Goal: Navigation & Orientation: Find specific page/section

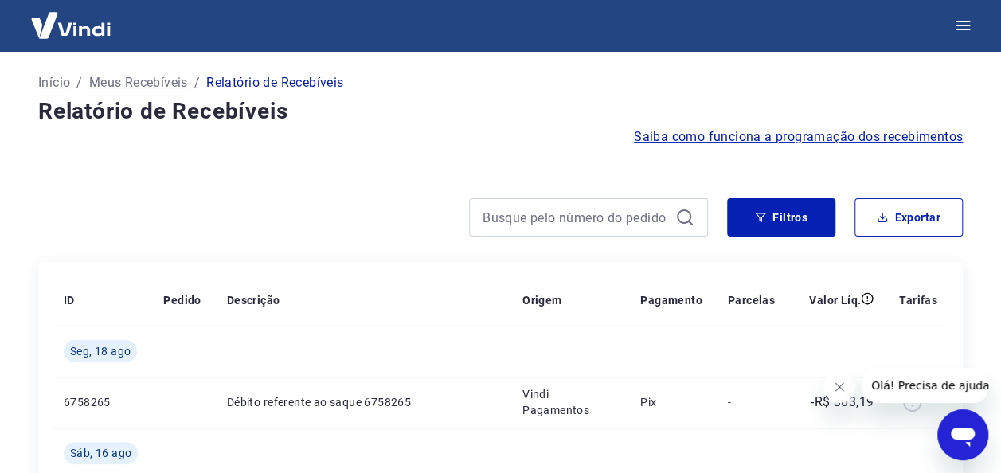
click at [838, 384] on icon "Fechar mensagem da empresa" at bounding box center [839, 387] width 13 height 13
click at [707, 139] on span "Saiba como funciona a programação dos recebimentos" at bounding box center [798, 136] width 329 height 19
click at [960, 25] on icon "button" at bounding box center [963, 26] width 14 height 10
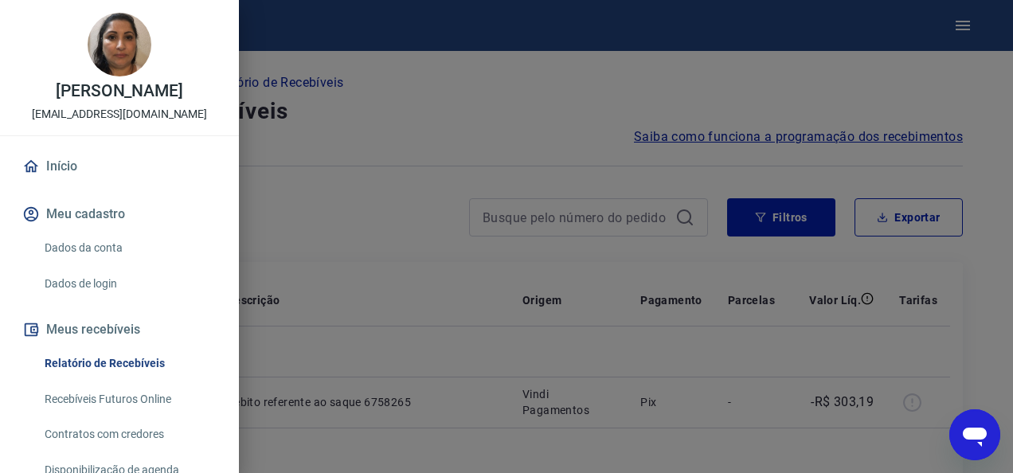
click at [542, 27] on div at bounding box center [506, 236] width 1013 height 473
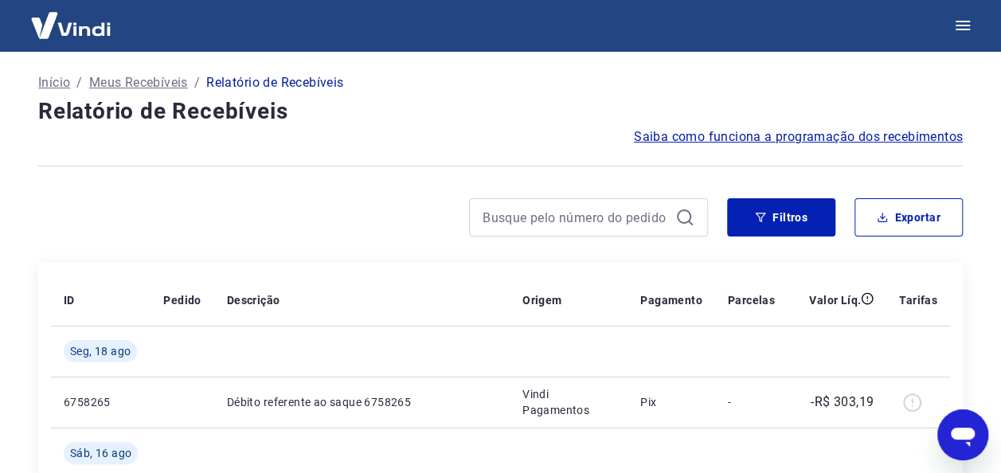
click at [62, 80] on p "Início" at bounding box center [54, 82] width 32 height 19
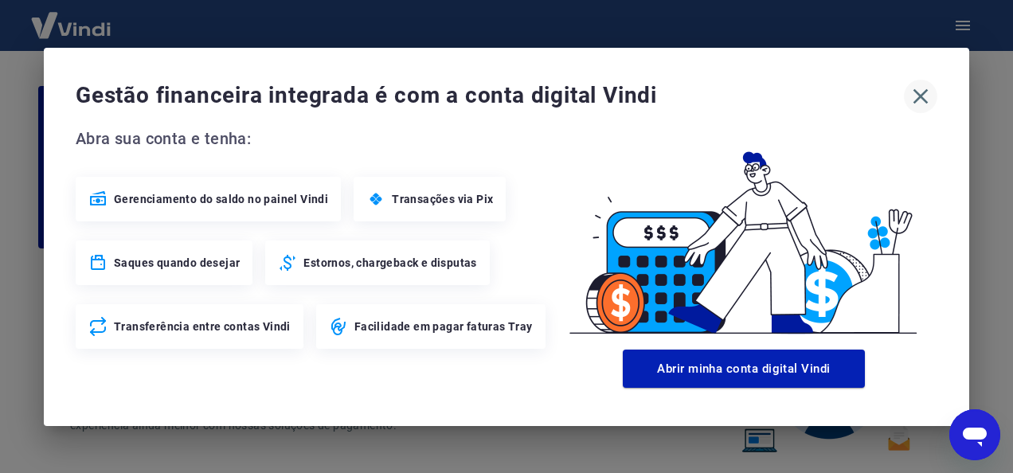
click at [923, 99] on icon "button" at bounding box center [921, 95] width 15 height 15
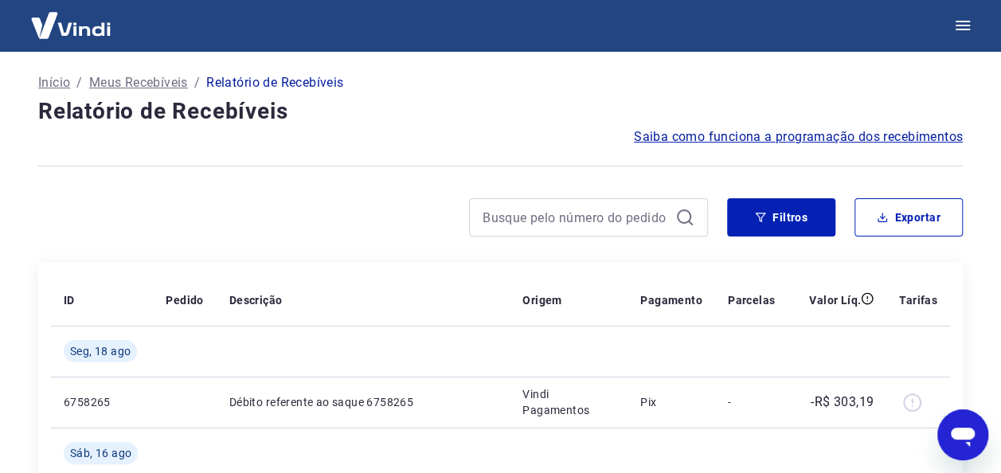
click at [54, 88] on p "Início" at bounding box center [54, 82] width 32 height 19
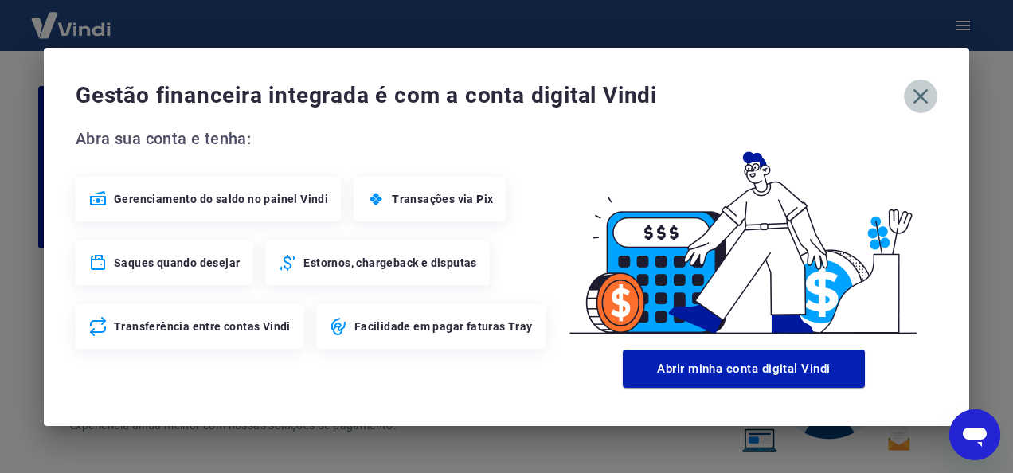
click at [918, 98] on icon "button" at bounding box center [921, 95] width 15 height 15
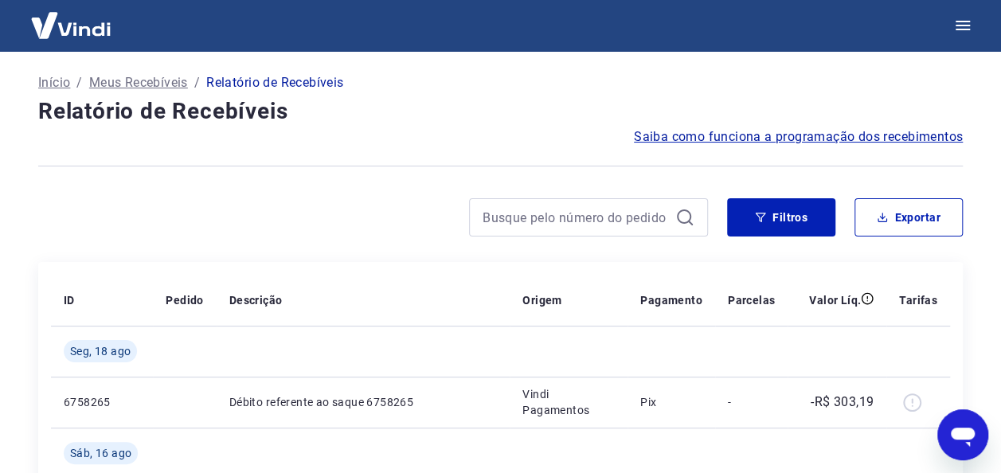
click at [158, 91] on p "Meus Recebíveis" at bounding box center [138, 82] width 99 height 19
click at [60, 24] on img at bounding box center [71, 25] width 104 height 49
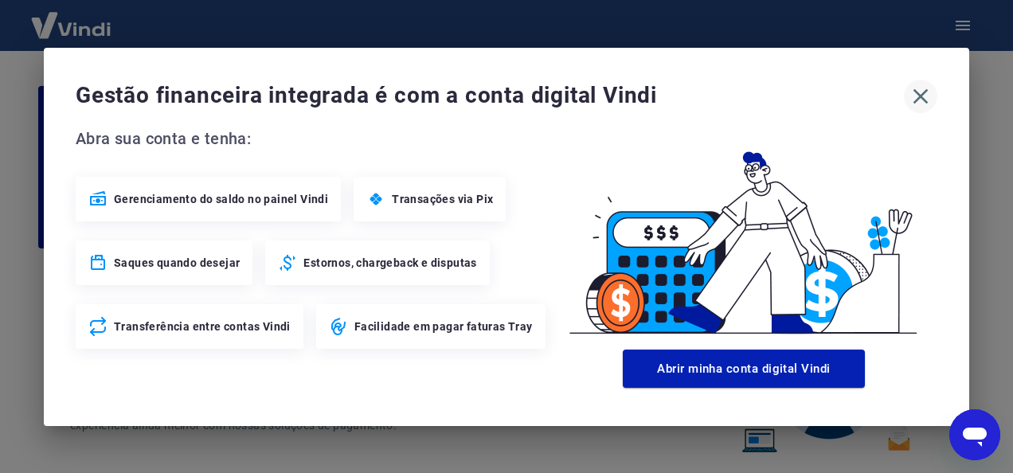
click at [919, 97] on icon "button" at bounding box center [921, 95] width 15 height 15
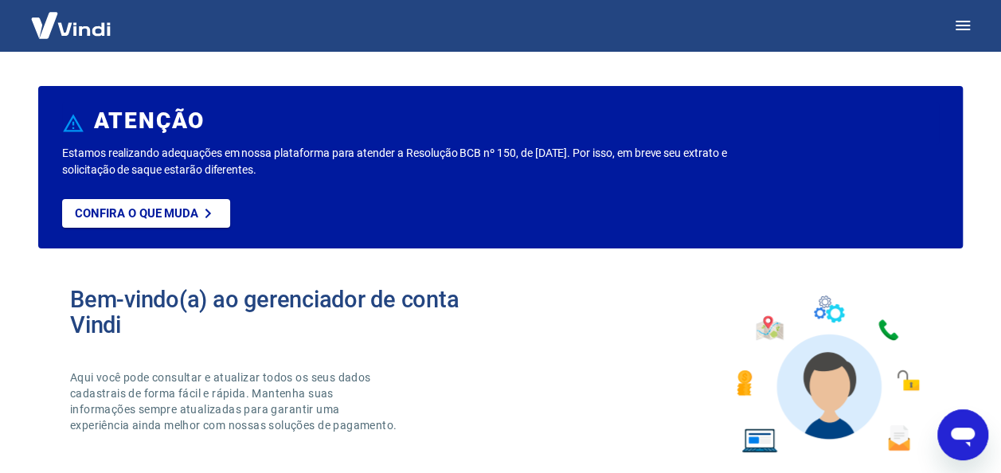
click at [65, 25] on img at bounding box center [71, 25] width 104 height 49
click at [65, 32] on img at bounding box center [71, 25] width 104 height 49
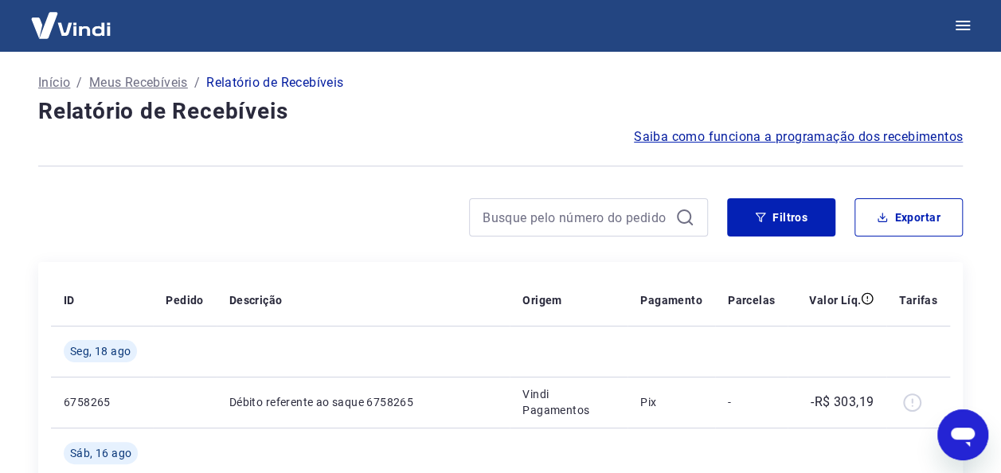
click at [57, 84] on p "Início" at bounding box center [54, 82] width 32 height 19
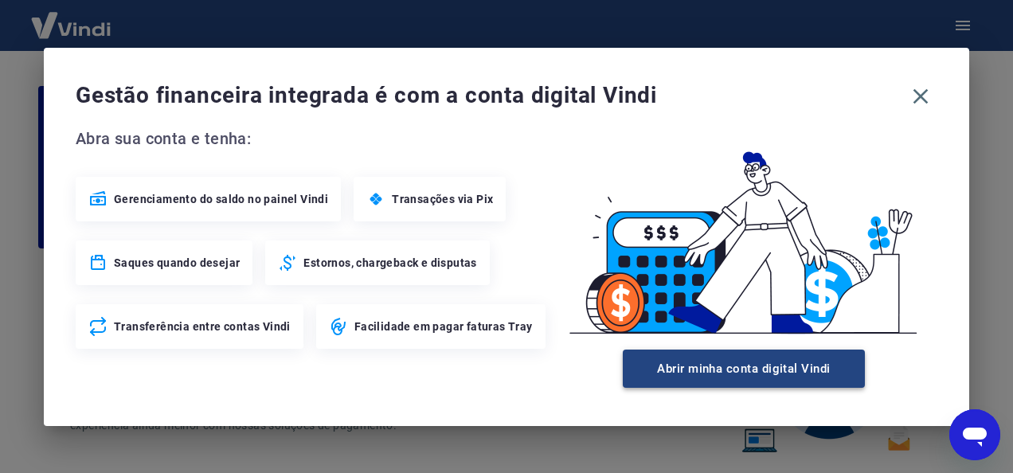
click at [738, 369] on button "Abrir minha conta digital Vindi" at bounding box center [744, 369] width 242 height 38
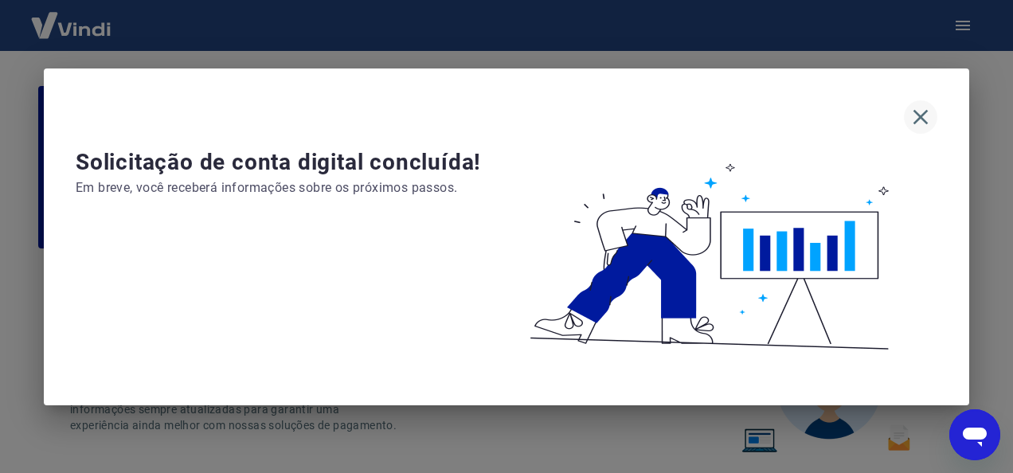
click at [914, 112] on icon "button" at bounding box center [921, 116] width 15 height 15
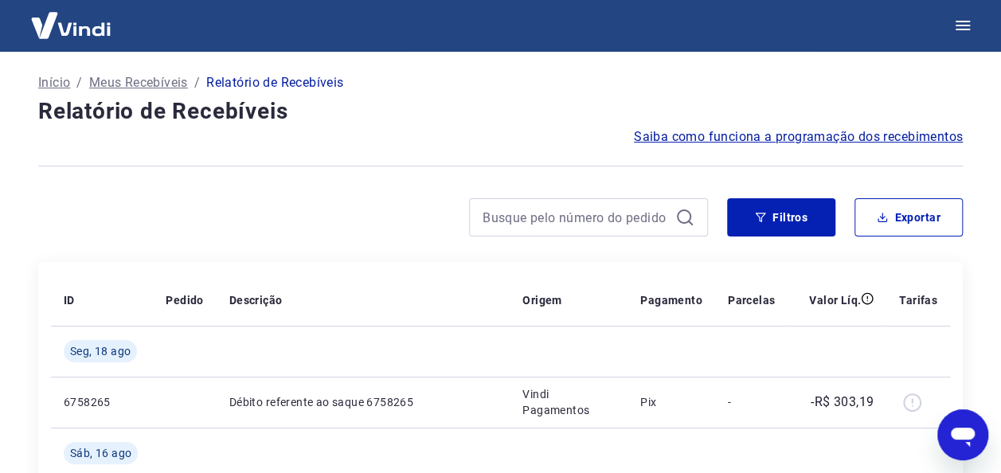
click at [48, 84] on p "Início" at bounding box center [54, 82] width 32 height 19
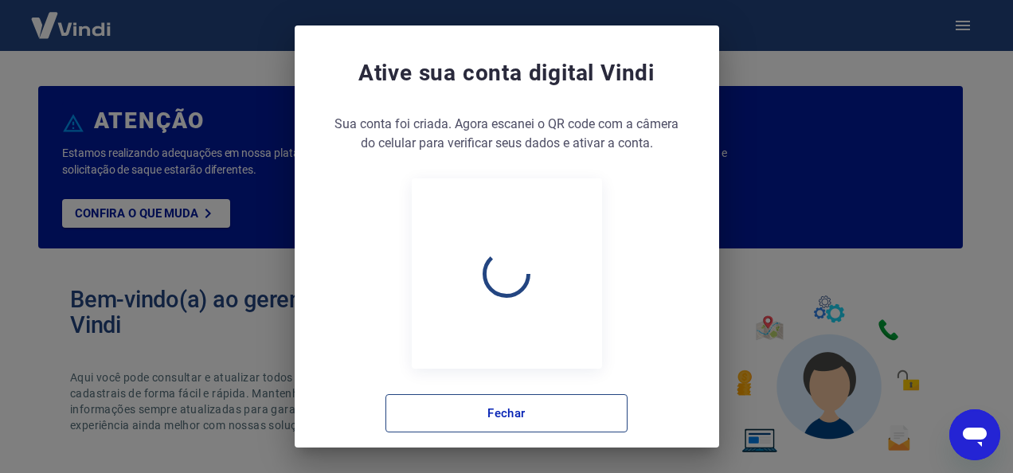
click at [493, 423] on button "Fechar" at bounding box center [507, 413] width 242 height 38
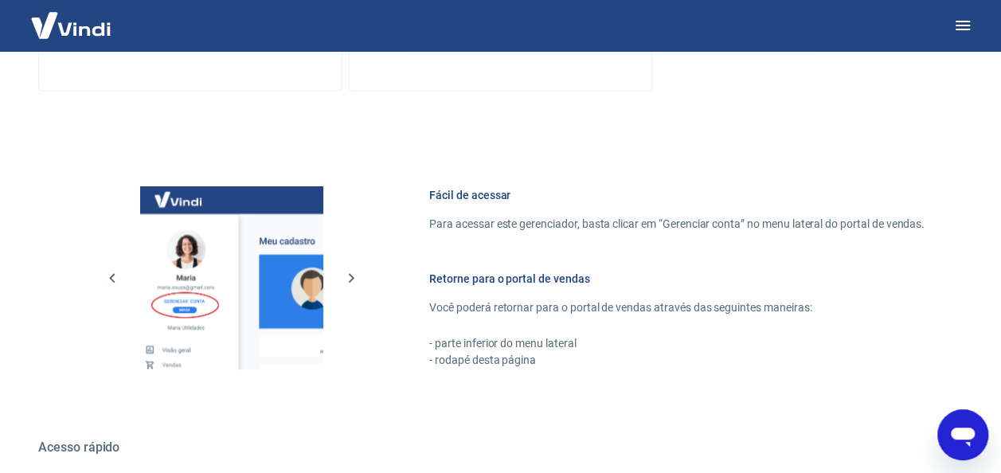
scroll to position [932, 0]
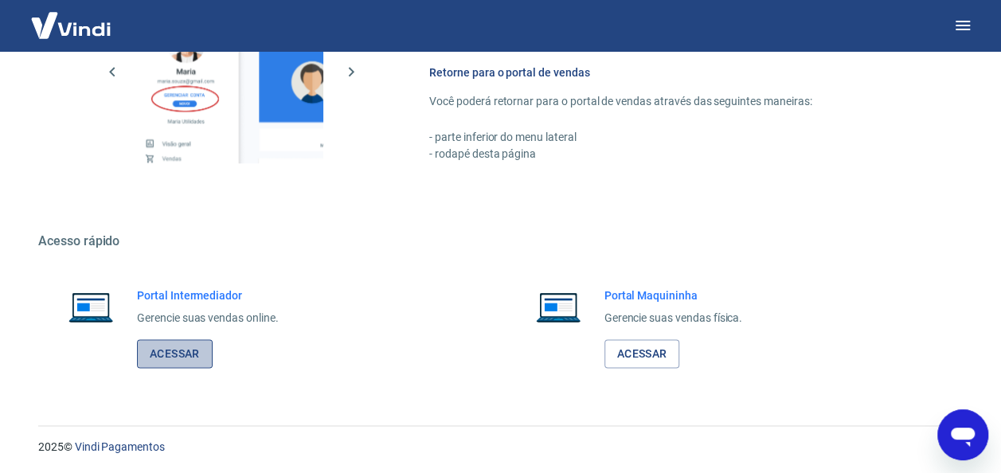
click at [166, 355] on link "Acessar" at bounding box center [175, 353] width 76 height 29
